Goal: Task Accomplishment & Management: Manage account settings

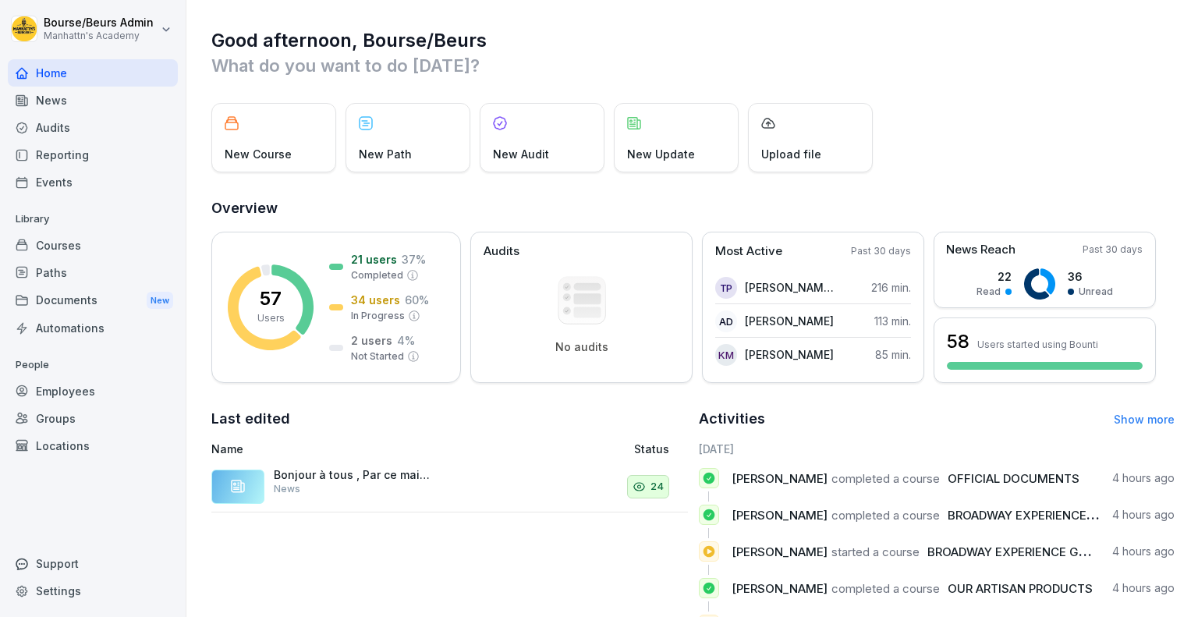
click at [66, 124] on div "Audits" at bounding box center [93, 127] width 170 height 27
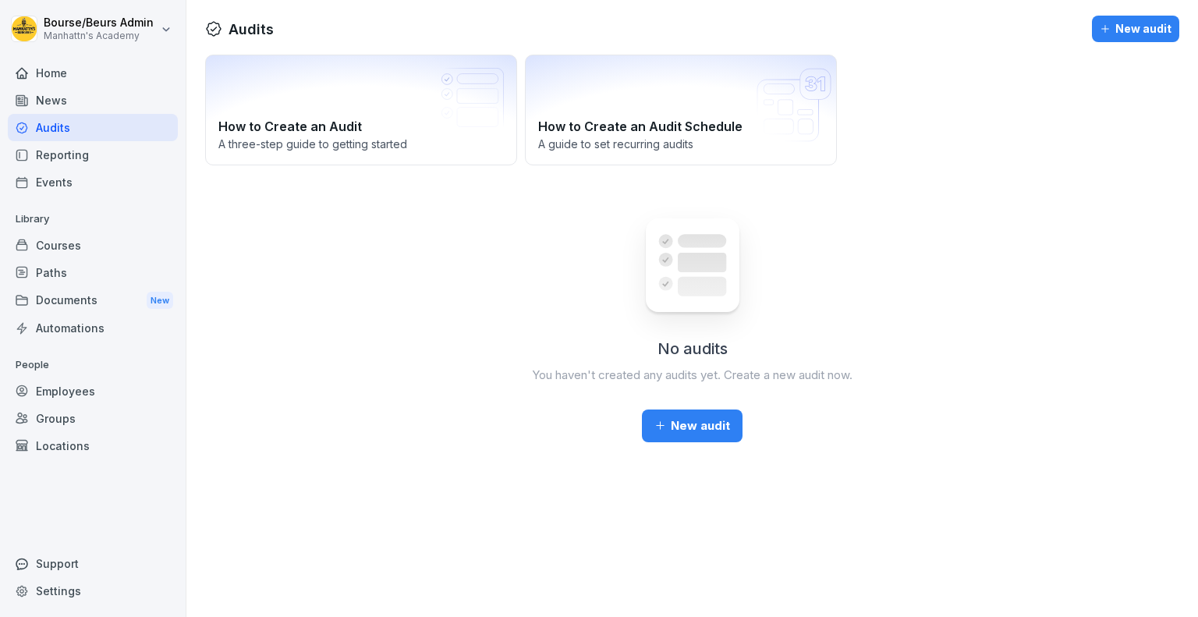
click at [69, 244] on div "Courses" at bounding box center [93, 245] width 170 height 27
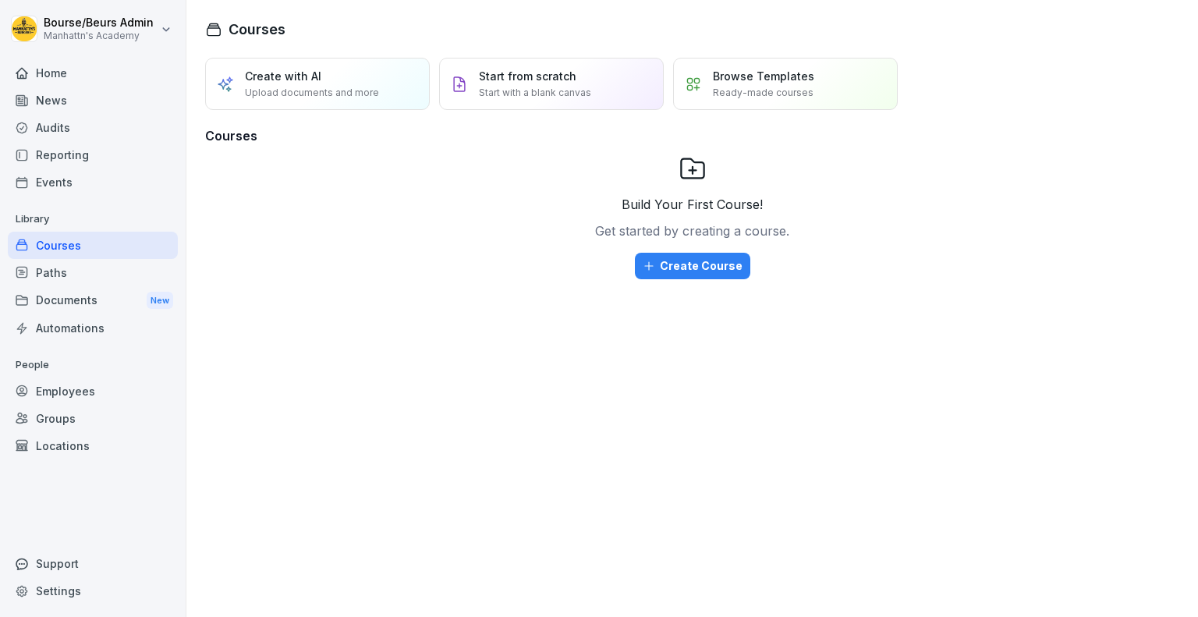
click at [49, 154] on div "Reporting" at bounding box center [93, 154] width 170 height 27
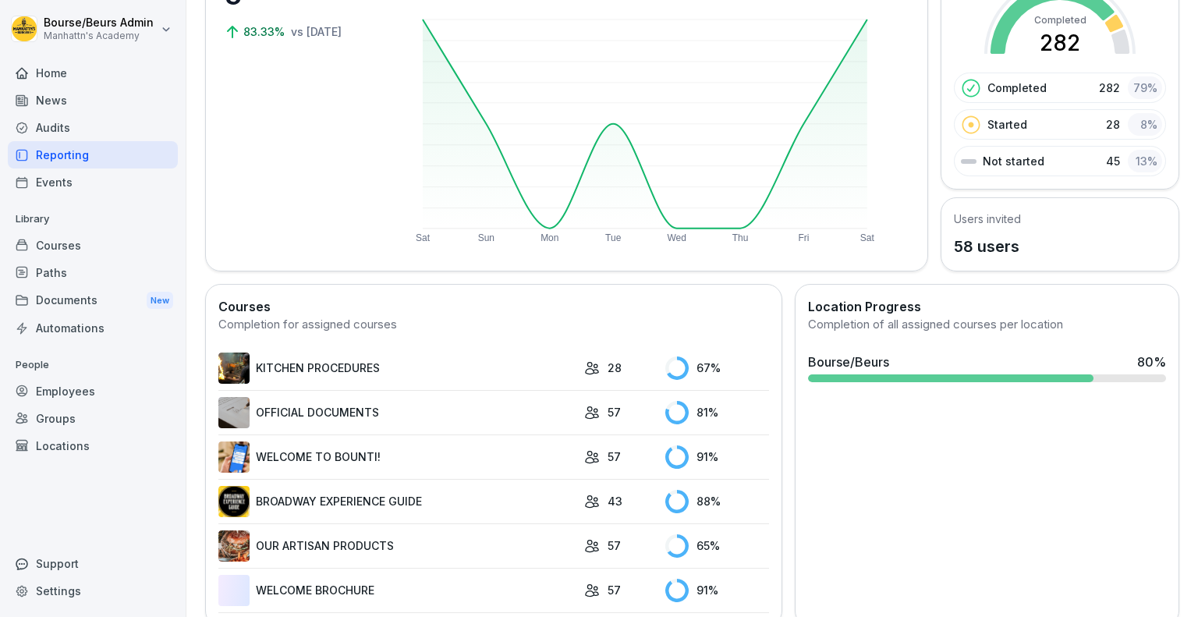
scroll to position [198, 0]
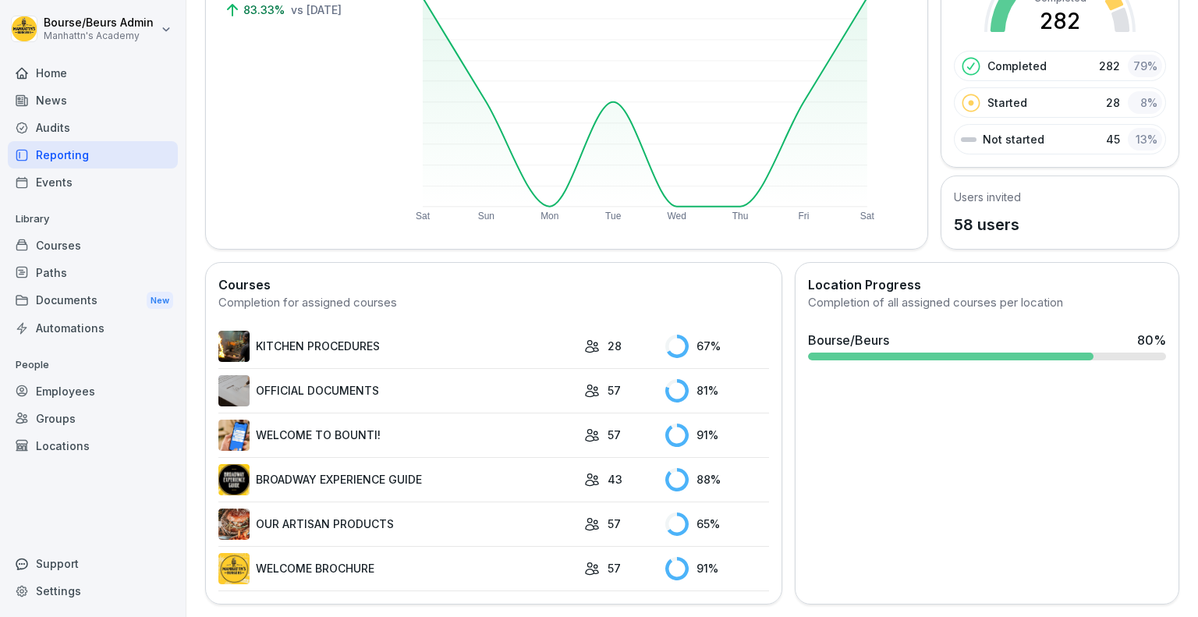
click at [620, 516] on div "57" at bounding box center [620, 524] width 73 height 16
click at [497, 486] on td "BROADWAY EXPERIENCE GUIDE" at bounding box center [397, 479] width 358 height 44
click at [399, 509] on link "OUR ARTISAN PRODUCTS" at bounding box center [397, 524] width 358 height 31
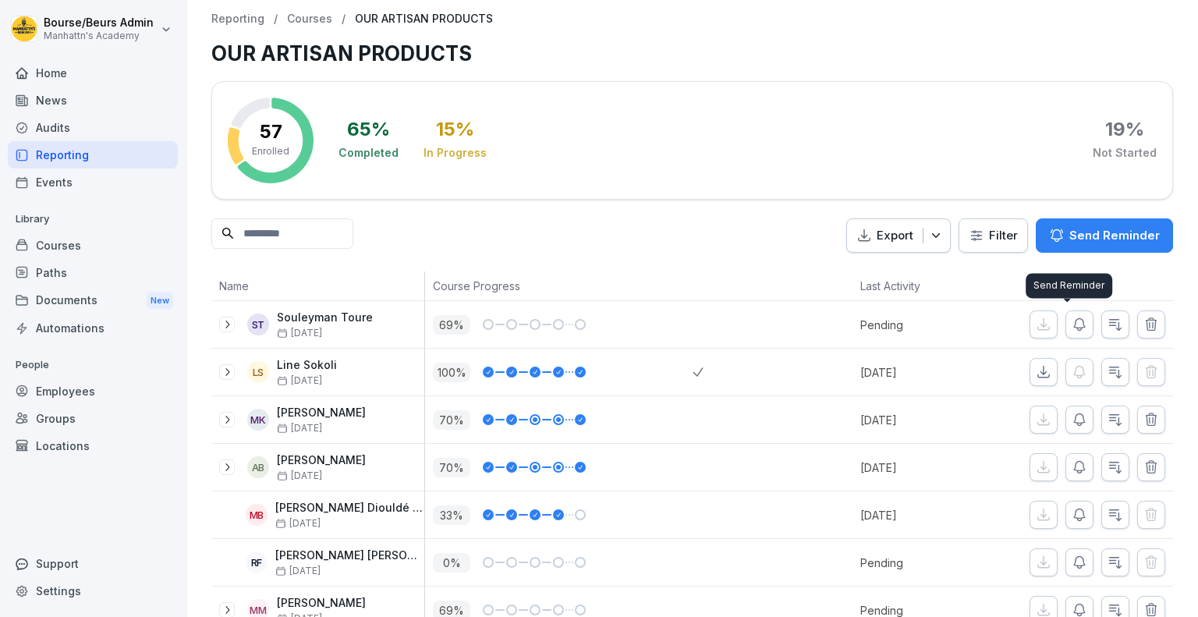
click at [1072, 320] on icon "button" at bounding box center [1080, 325] width 16 height 16
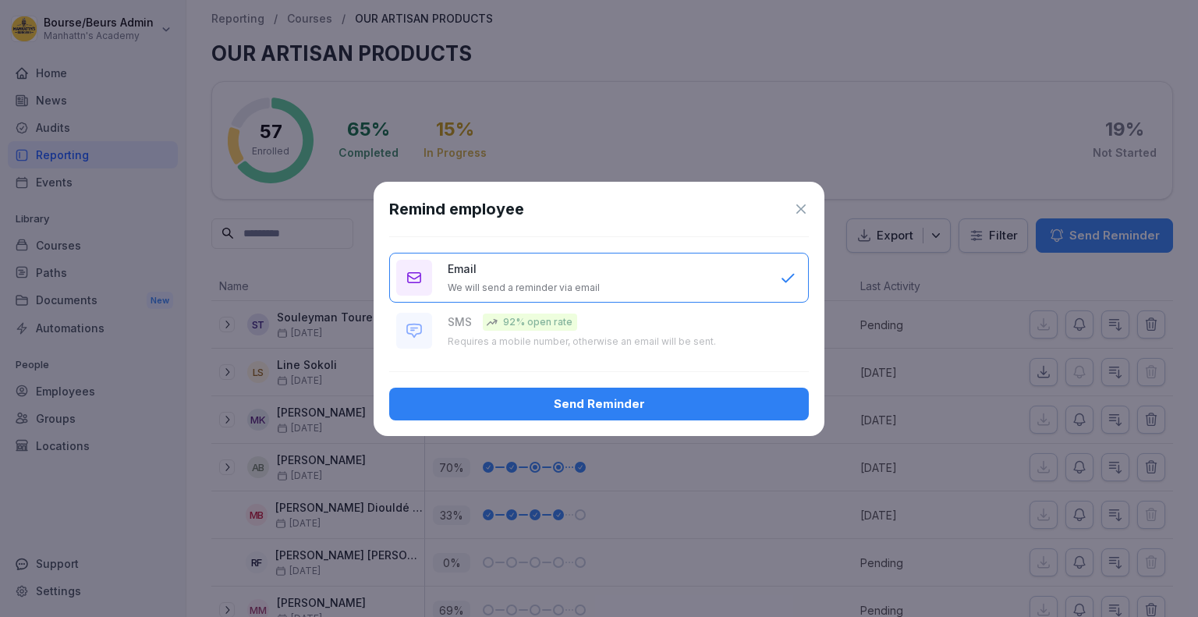
click at [733, 409] on div "Send Reminder" at bounding box center [599, 404] width 395 height 17
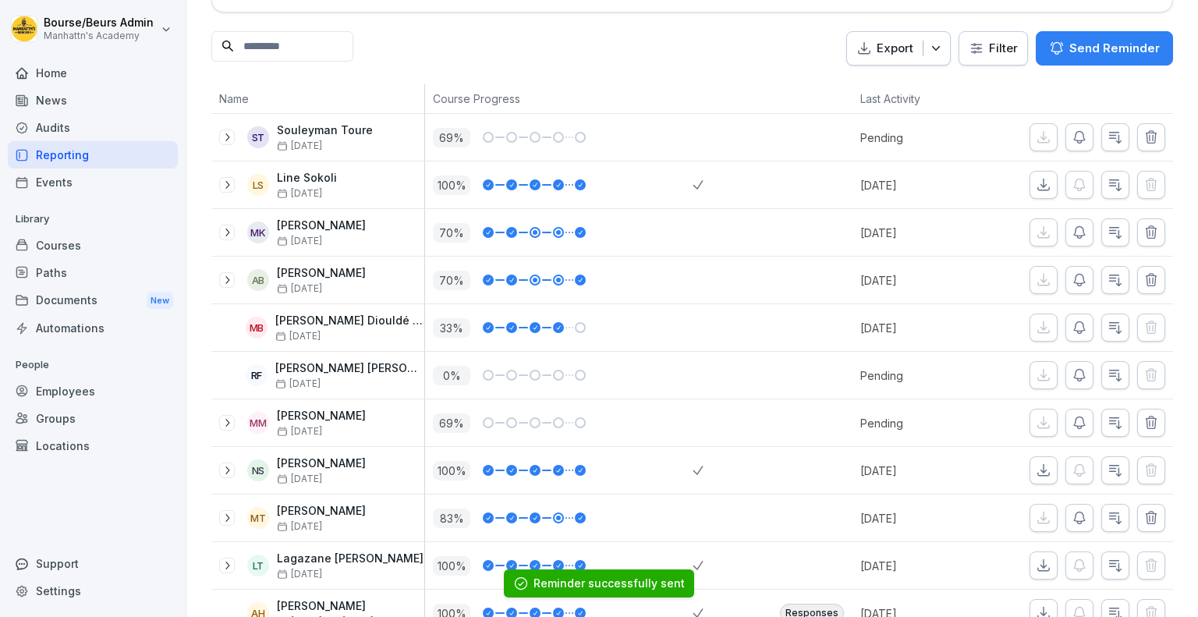
scroll to position [193, 0]
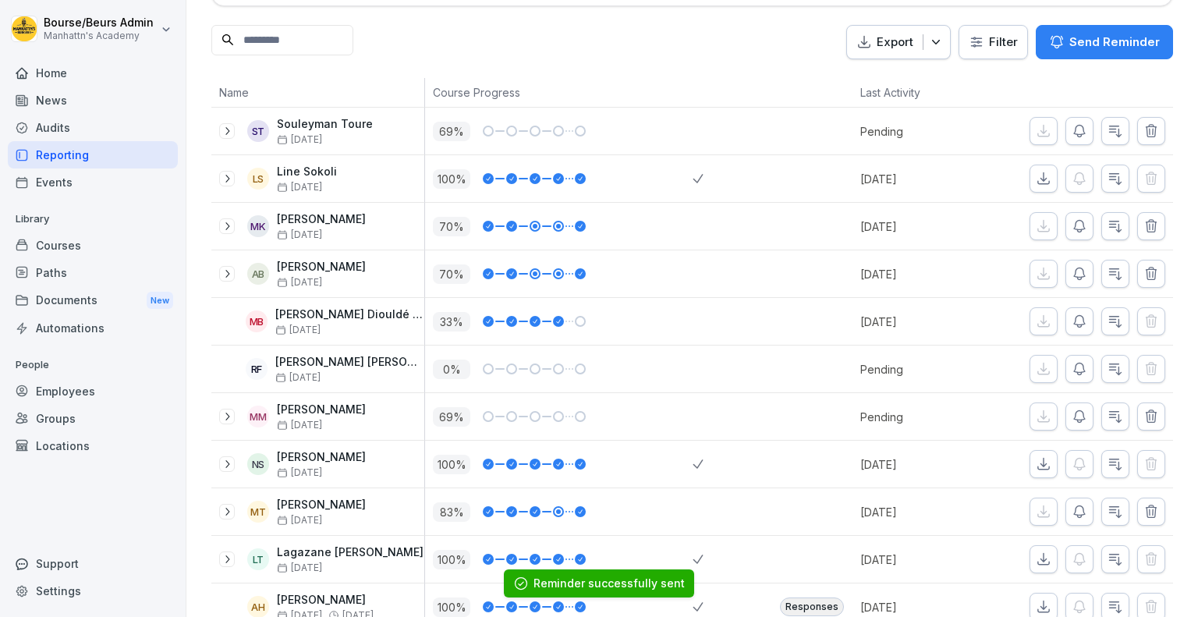
click at [1076, 367] on button "button" at bounding box center [1080, 369] width 28 height 28
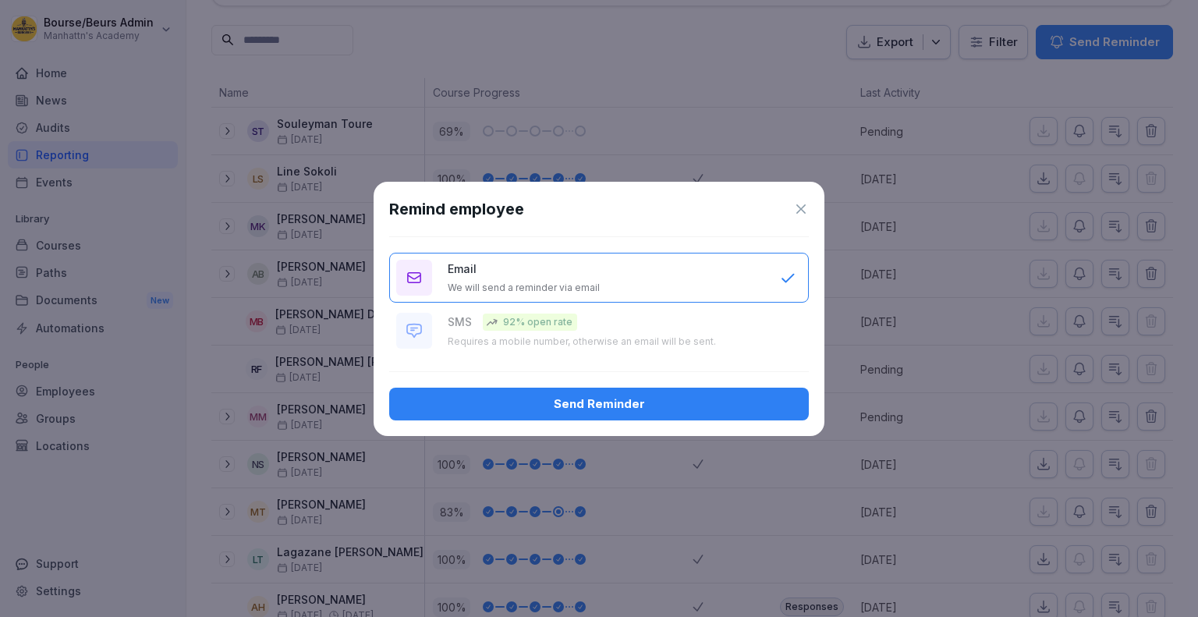
click at [733, 392] on button "Send Reminder" at bounding box center [599, 404] width 420 height 33
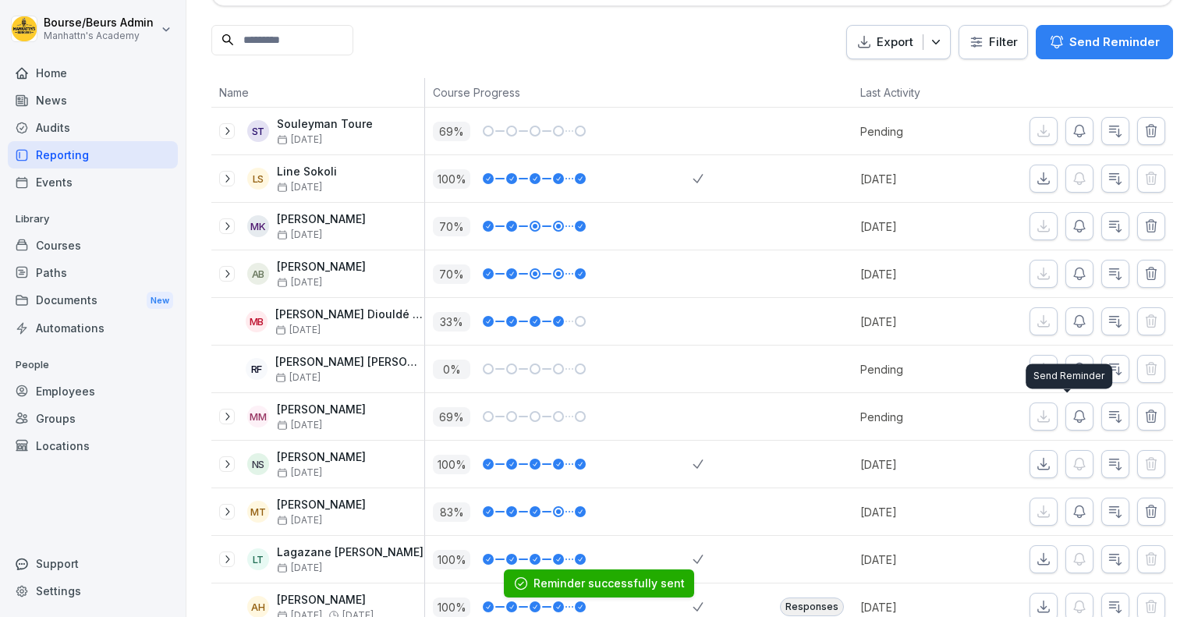
click at [1072, 414] on icon "button" at bounding box center [1080, 417] width 16 height 16
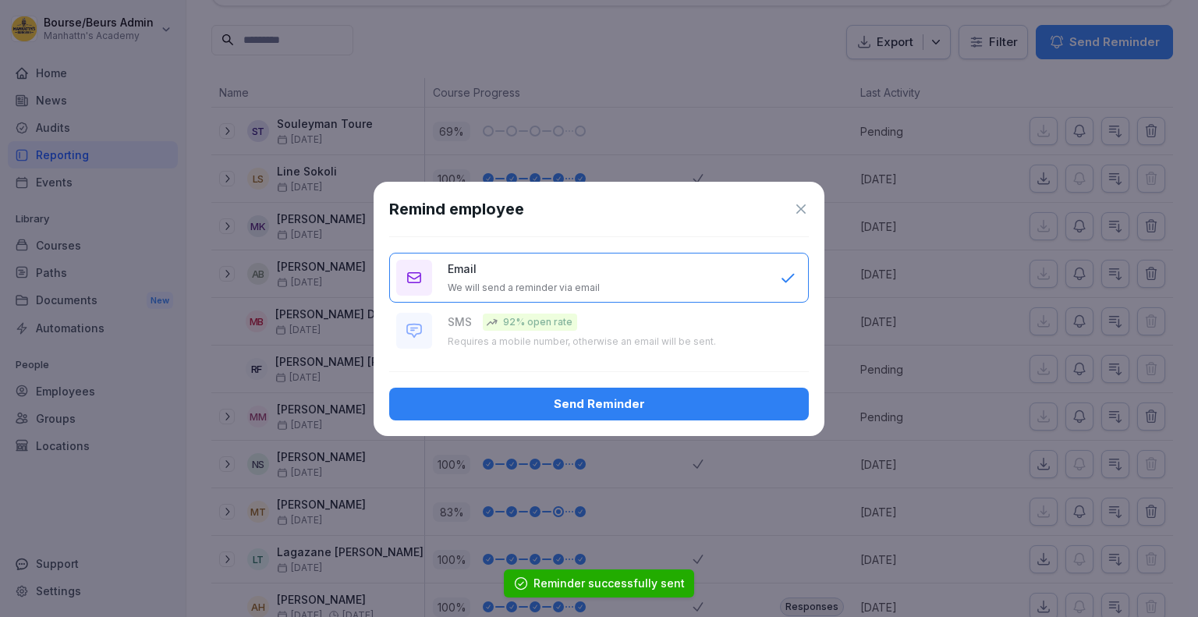
click at [714, 402] on div "Send Reminder" at bounding box center [599, 404] width 395 height 17
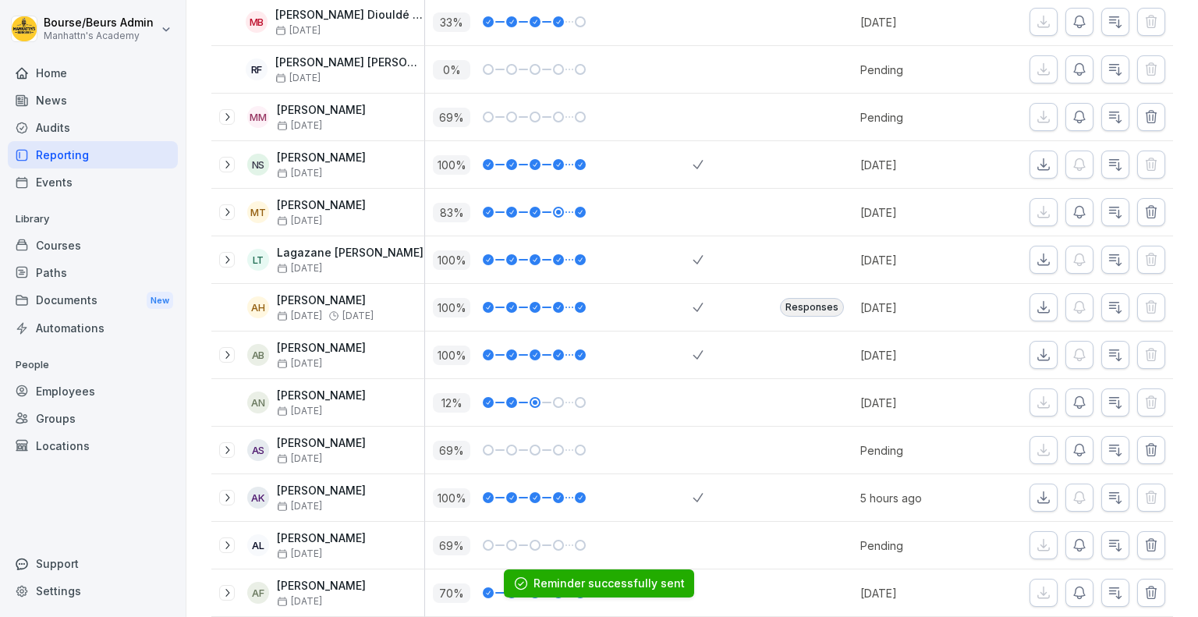
scroll to position [0, 0]
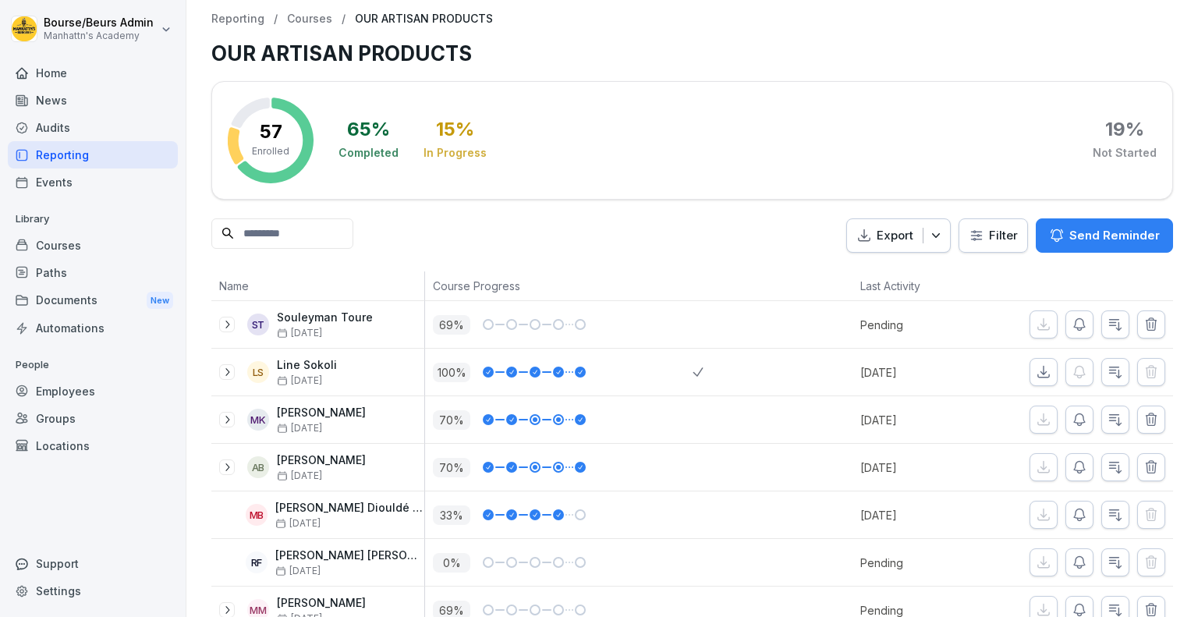
click at [334, 243] on input at bounding box center [282, 233] width 142 height 30
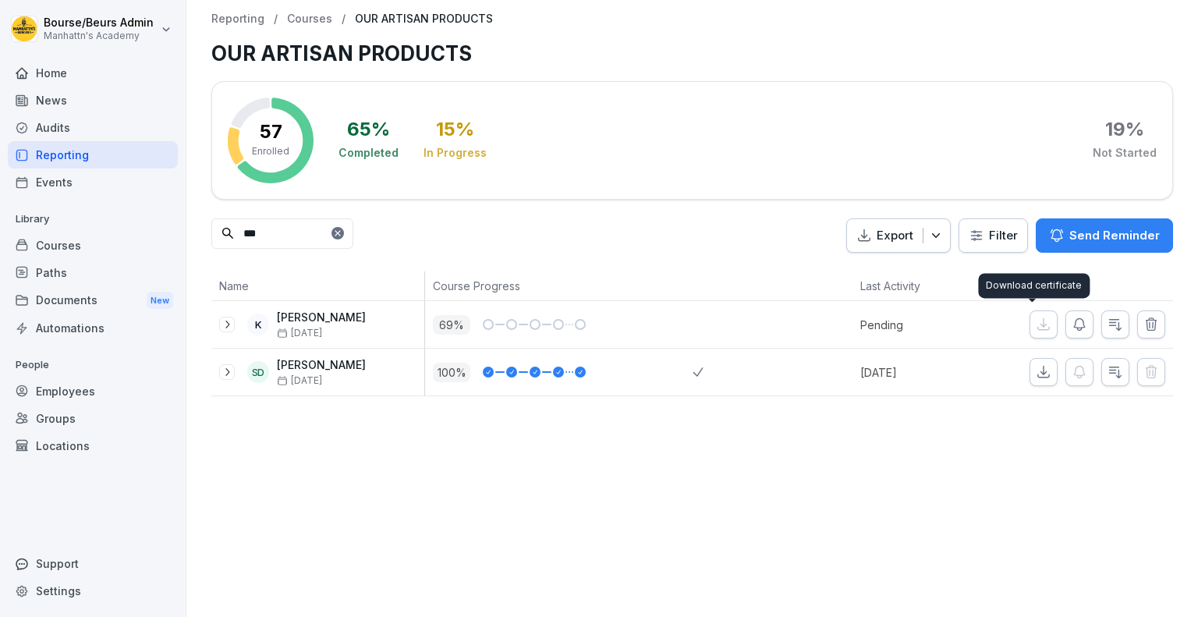
type input "***"
click at [344, 233] on div at bounding box center [338, 233] width 12 height 12
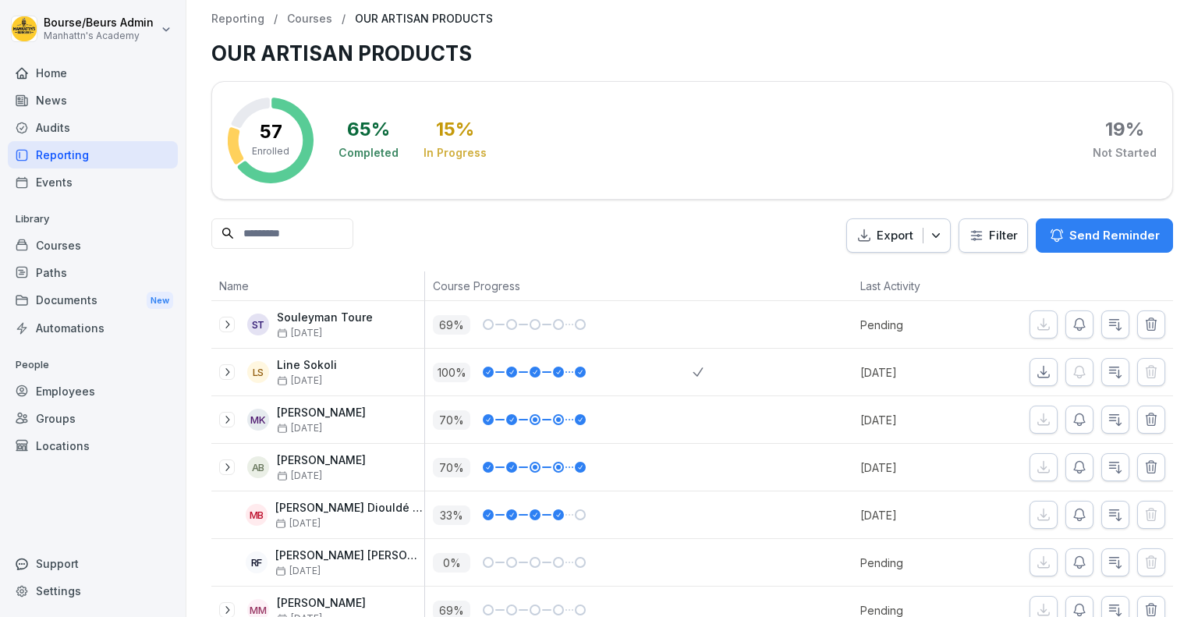
click at [353, 233] on input at bounding box center [282, 233] width 142 height 30
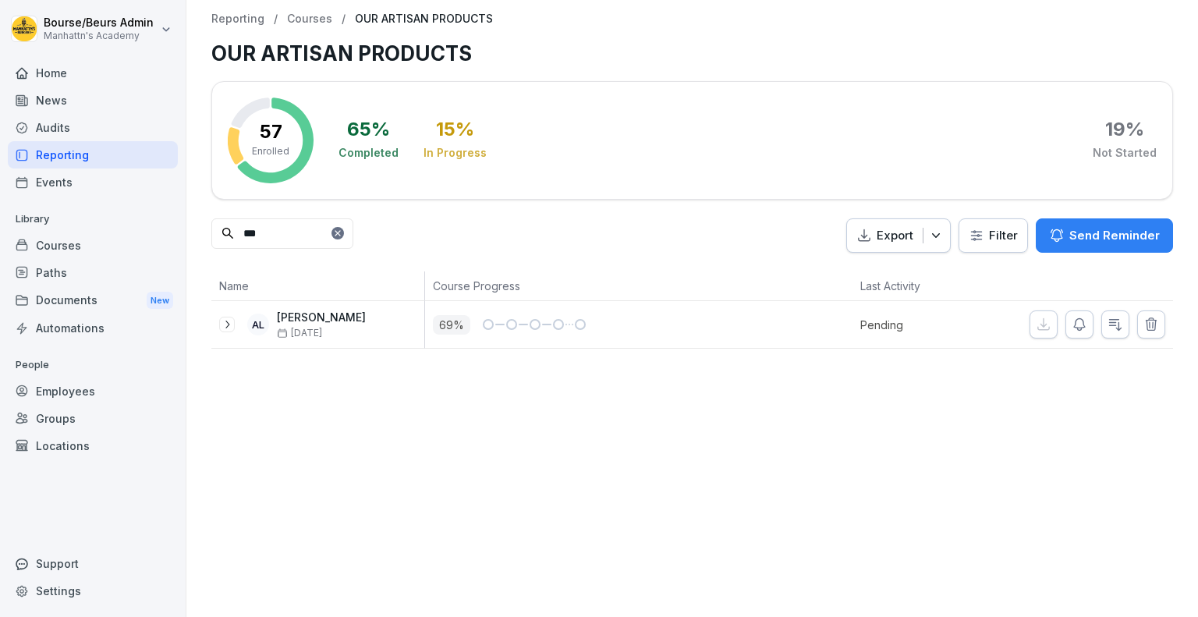
type input "***"
click at [340, 231] on icon at bounding box center [337, 233] width 5 height 5
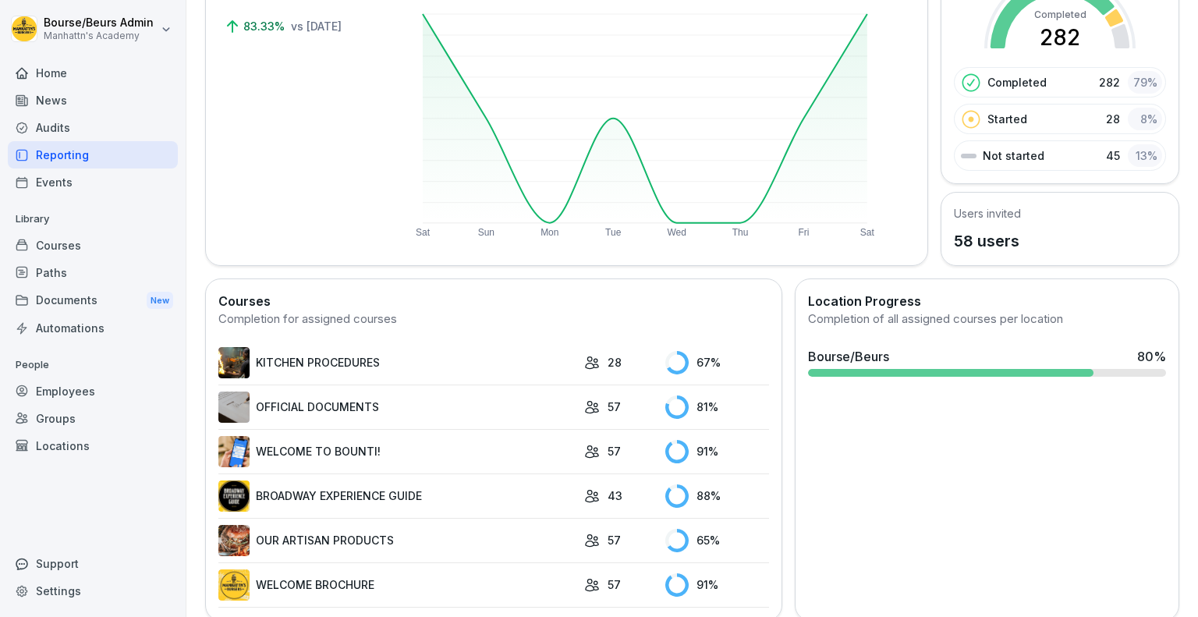
scroll to position [198, 0]
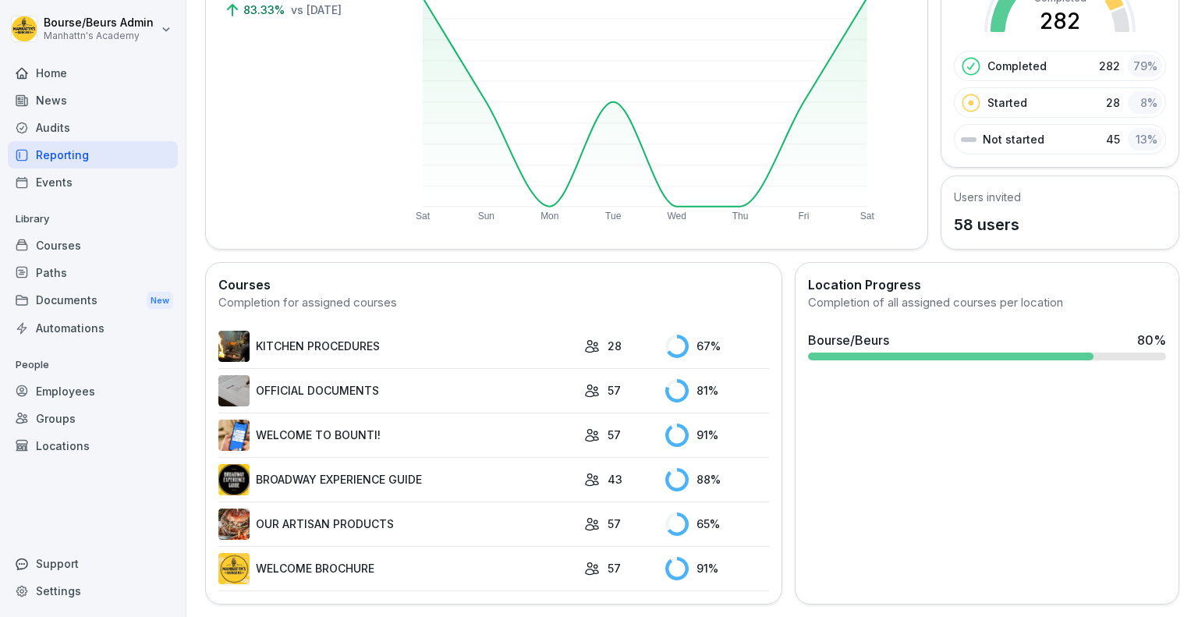
click at [449, 333] on link "KITCHEN PROCEDURES" at bounding box center [397, 346] width 358 height 31
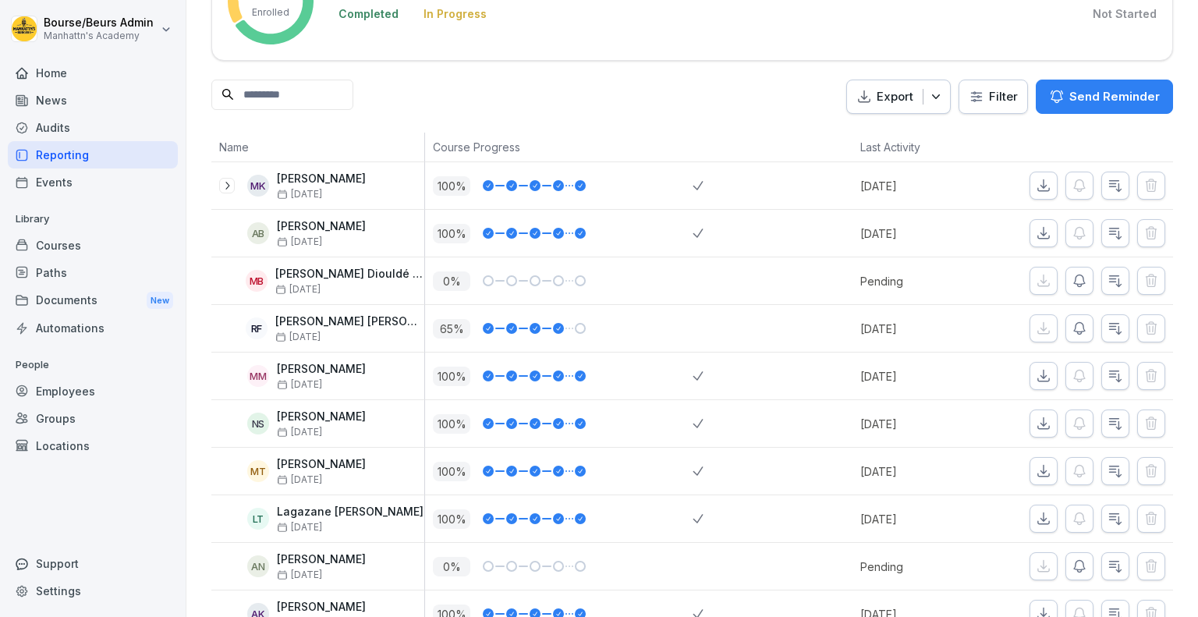
scroll to position [147, 0]
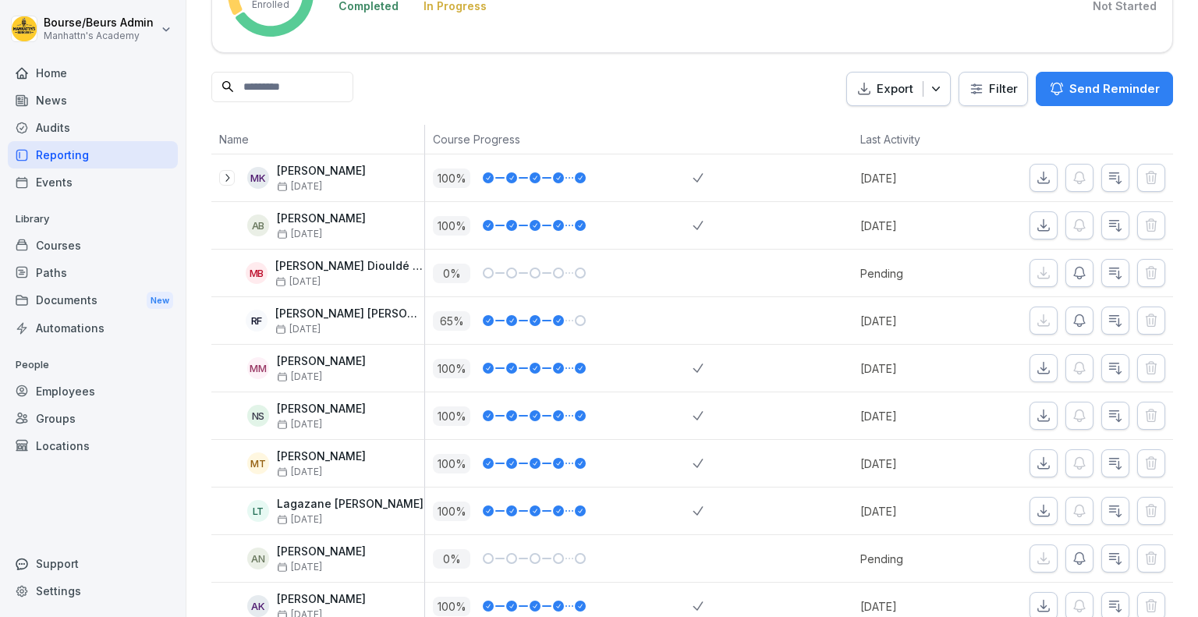
click at [82, 80] on div "Home" at bounding box center [93, 72] width 170 height 27
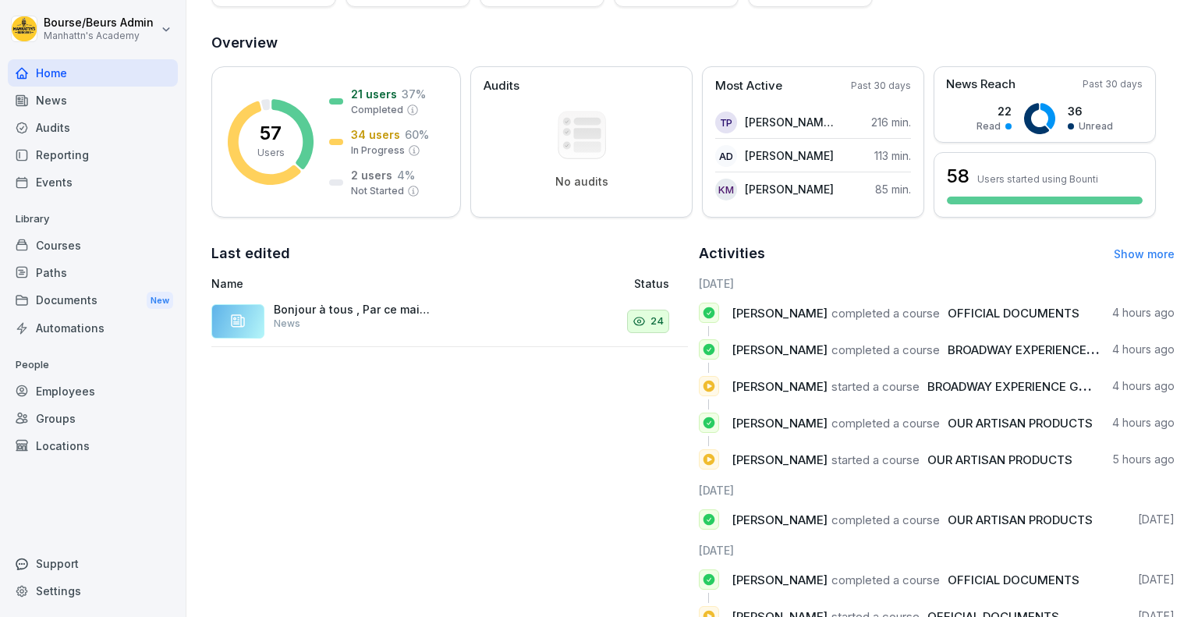
scroll to position [69, 0]
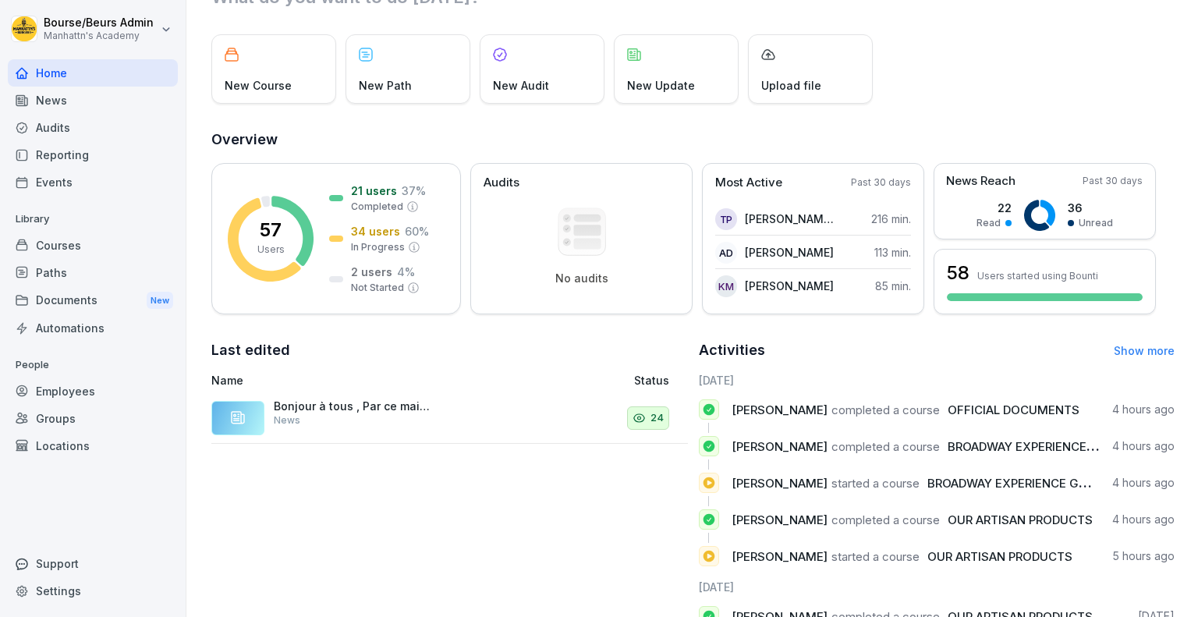
click at [1114, 348] on link "Show more" at bounding box center [1144, 350] width 61 height 13
